Goal: Book appointment/travel/reservation

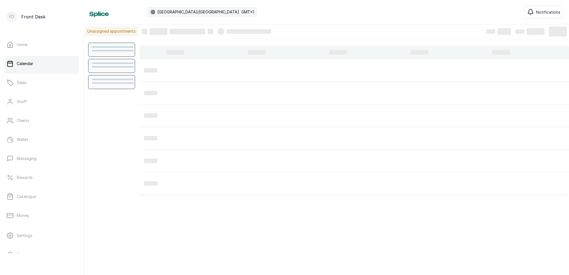
scroll to position [188, 0]
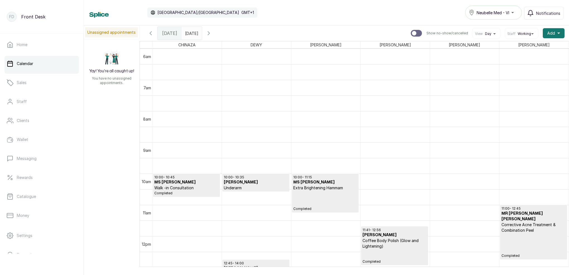
type input "dd/MM/yyyy"
click at [191, 31] on input "dd/MM/yyyy" at bounding box center [186, 31] width 9 height 9
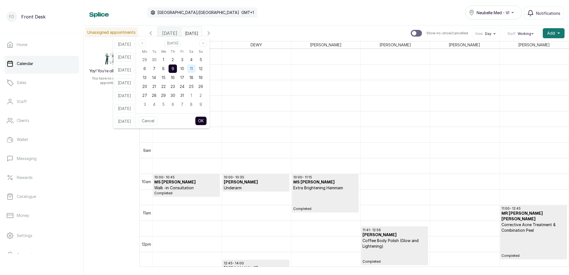
click at [193, 68] on span "11" at bounding box center [191, 68] width 3 height 5
click at [207, 121] on button "OK" at bounding box center [201, 120] width 12 height 9
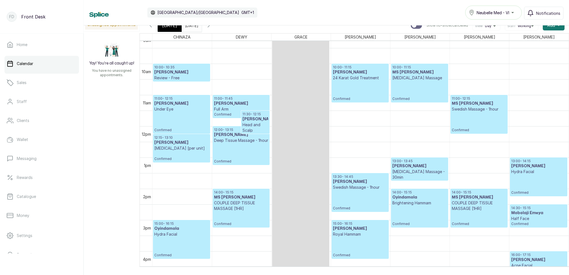
scroll to position [0, 0]
click at [191, 27] on input "[DATE]" at bounding box center [186, 23] width 9 height 9
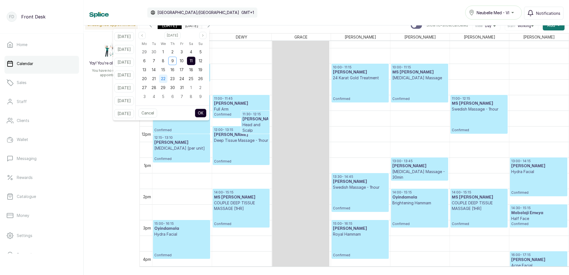
drag, startPoint x: 163, startPoint y: 71, endPoint x: 170, endPoint y: 75, distance: 8.7
click at [158, 71] on div "14" at bounding box center [153, 70] width 8 height 8
click at [206, 114] on button "OK" at bounding box center [201, 112] width 12 height 9
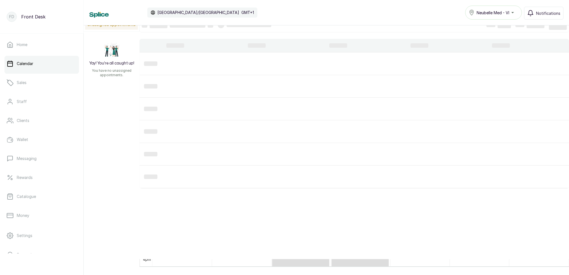
type input "[DATE]"
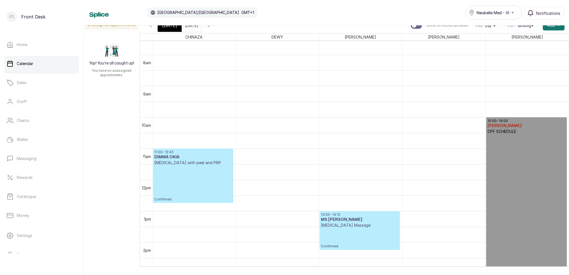
scroll to position [282, 0]
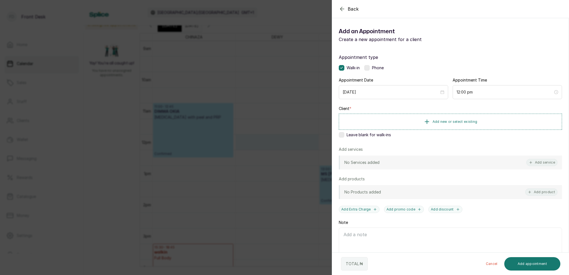
click at [341, 134] on label at bounding box center [342, 135] width 6 height 6
click at [540, 159] on button "Add service" at bounding box center [541, 162] width 31 height 7
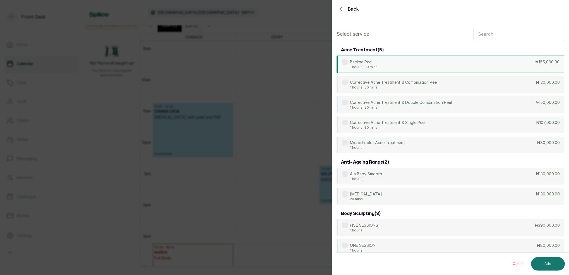
scroll to position [22, 0]
click at [486, 34] on input "text" at bounding box center [518, 34] width 91 height 14
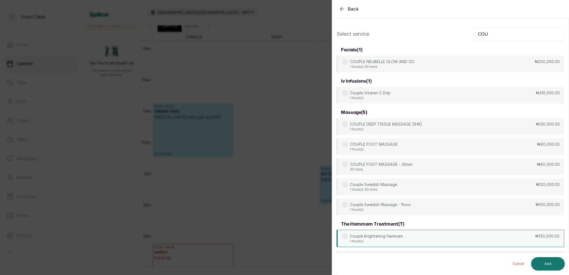
type input "COU"
click at [386, 240] on p "1 hour(s)" at bounding box center [376, 241] width 53 height 4
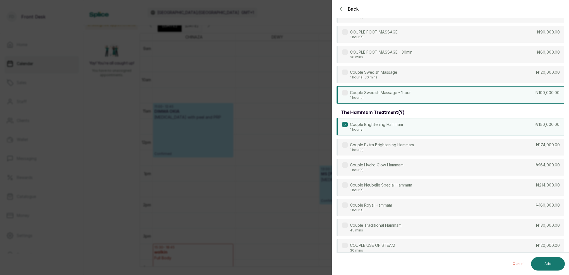
click at [378, 95] on p "Couple Swedish Massage - 1hour" at bounding box center [380, 93] width 61 height 6
click at [555, 264] on button "Add" at bounding box center [548, 263] width 34 height 13
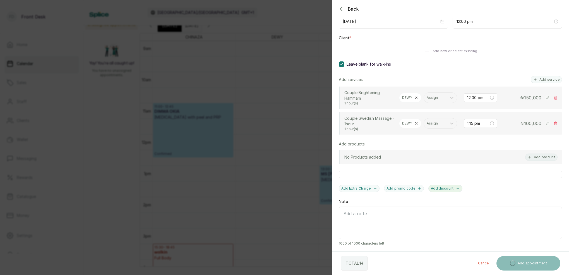
scroll to position [71, 0]
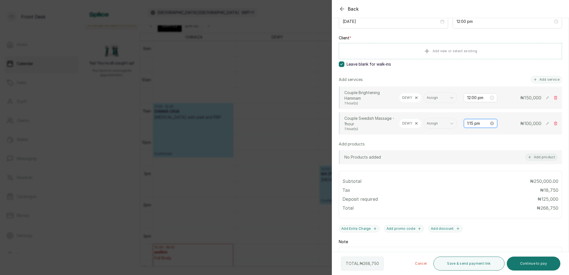
click at [474, 124] on input "1:15 pm" at bounding box center [478, 123] width 22 height 6
type input "1:00 pm"
click at [487, 134] on div "00" at bounding box center [486, 135] width 13 height 8
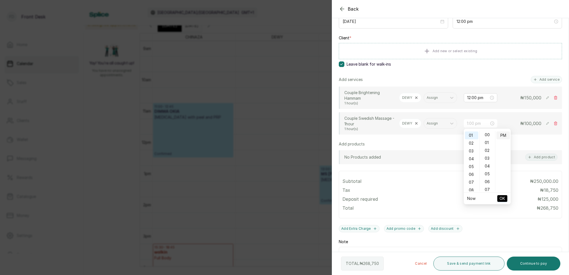
scroll to position [0, 0]
drag, startPoint x: 500, startPoint y: 134, endPoint x: 501, endPoint y: 139, distance: 5.3
click at [500, 134] on div "PM" at bounding box center [502, 135] width 13 height 8
drag, startPoint x: 503, startPoint y: 199, endPoint x: 501, endPoint y: 195, distance: 4.4
click at [503, 199] on span "OK" at bounding box center [502, 198] width 6 height 11
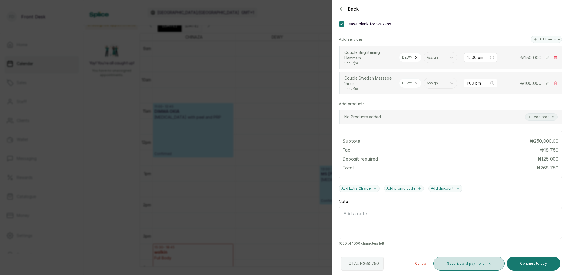
scroll to position [111, 0]
click at [434, 57] on div "Assign" at bounding box center [434, 57] width 17 height 4
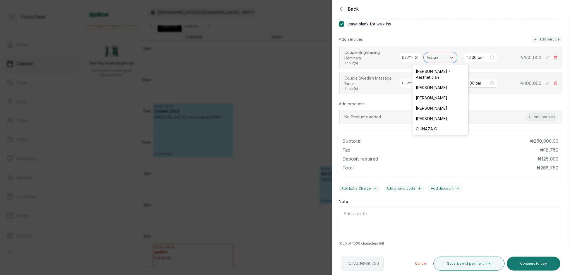
drag, startPoint x: 430, startPoint y: 80, endPoint x: 434, endPoint y: 83, distance: 4.6
click at [430, 82] on div "[PERSON_NAME]" at bounding box center [440, 87] width 56 height 10
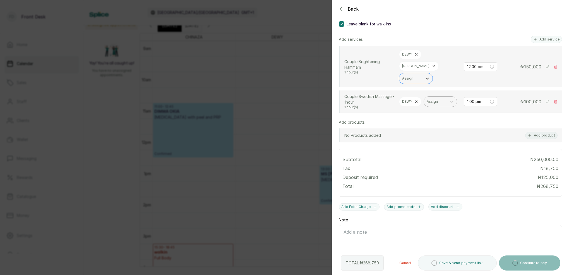
click at [436, 100] on div "Assign" at bounding box center [434, 102] width 17 height 4
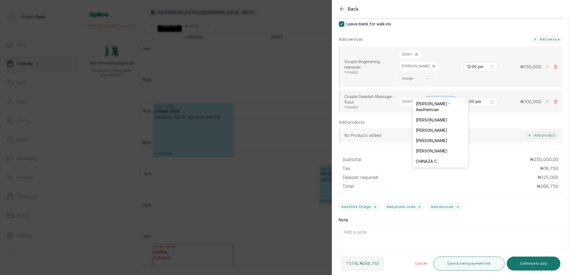
click at [432, 115] on div "[PERSON_NAME]" at bounding box center [440, 120] width 56 height 10
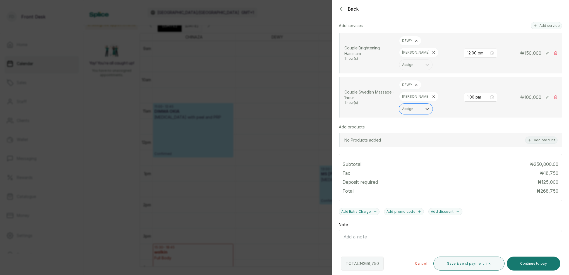
scroll to position [124, 0]
click at [462, 263] on button "Save & send payment link" at bounding box center [468, 263] width 71 height 14
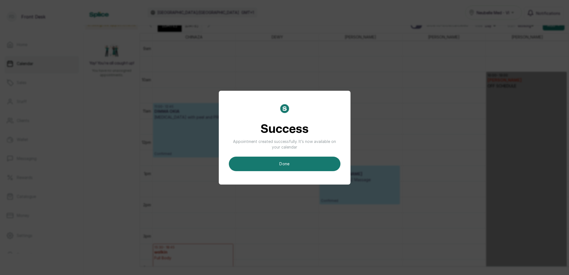
scroll to position [4, 0]
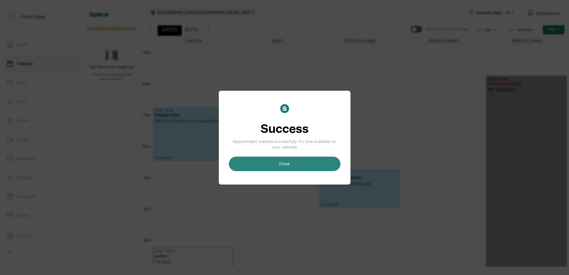
click at [296, 165] on button "done" at bounding box center [285, 163] width 112 height 14
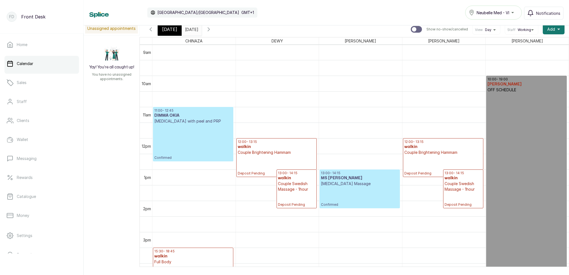
scroll to position [188, 0]
